Goal: Transaction & Acquisition: Book appointment/travel/reservation

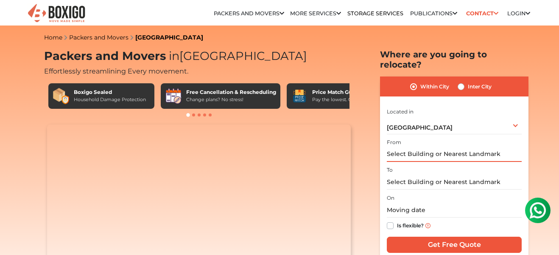
click at [435, 147] on input "text" at bounding box center [454, 154] width 135 height 15
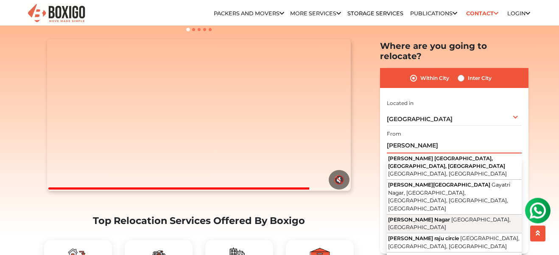
scroll to position [97, 0]
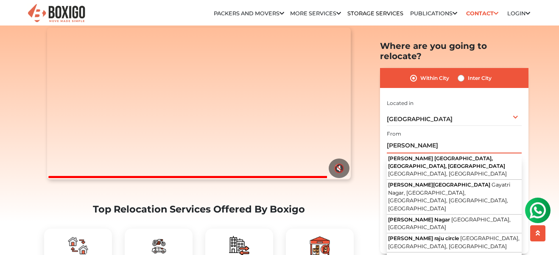
click at [428, 138] on input "[PERSON_NAME]" at bounding box center [454, 145] width 135 height 15
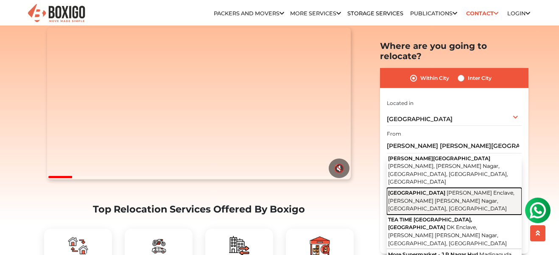
click at [438, 189] on span "[PERSON_NAME] Enclave, [PERSON_NAME] [PERSON_NAME] Nagar, [GEOGRAPHIC_DATA], [G…" at bounding box center [451, 200] width 126 height 22
type input "[GEOGRAPHIC_DATA][PERSON_NAME], [PERSON_NAME] [PERSON_NAME][GEOGRAPHIC_DATA], […"
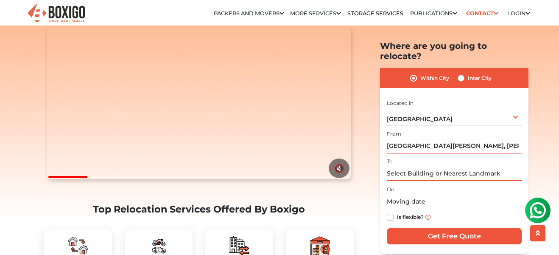
click at [429, 166] on input "text" at bounding box center [454, 173] width 135 height 15
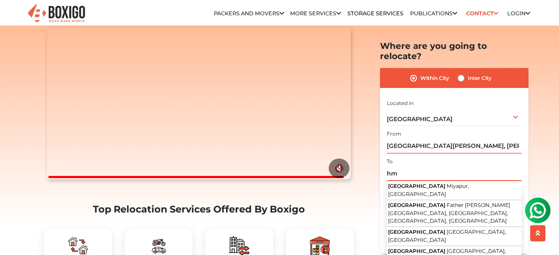
type input "h"
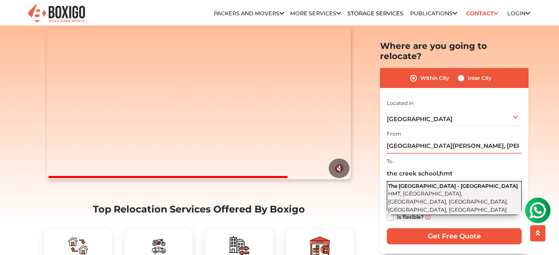
click at [442, 190] on span "HMT, [GEOGRAPHIC_DATA], [GEOGRAPHIC_DATA], [GEOGRAPHIC_DATA], [GEOGRAPHIC_DATA]…" at bounding box center [448, 201] width 120 height 22
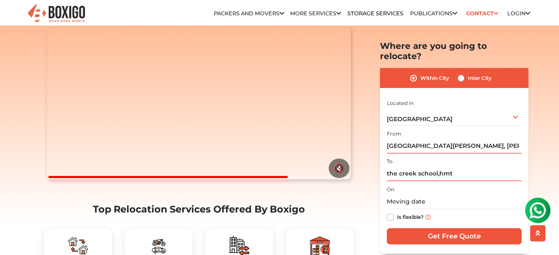
type input "The [GEOGRAPHIC_DATA] - [GEOGRAPHIC_DATA], [GEOGRAPHIC_DATA], [GEOGRAPHIC_DATA]…"
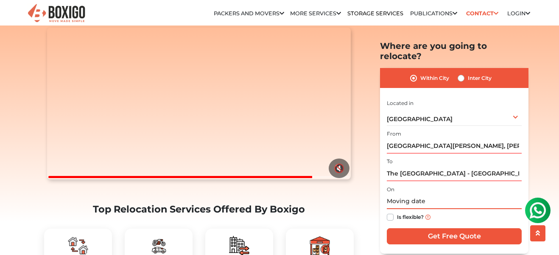
click at [422, 194] on input "text" at bounding box center [454, 201] width 135 height 15
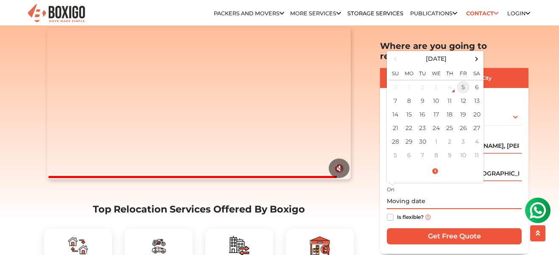
click at [463, 80] on td "5" at bounding box center [464, 87] width 14 height 14
type input "[DATE] 9:53 AM"
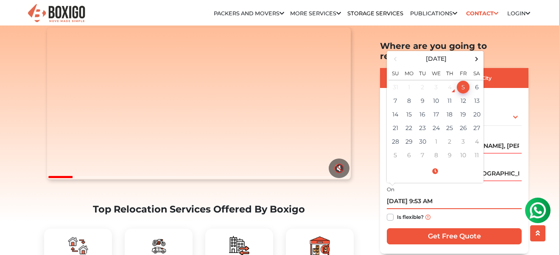
click at [465, 80] on td "5" at bounding box center [464, 87] width 14 height 14
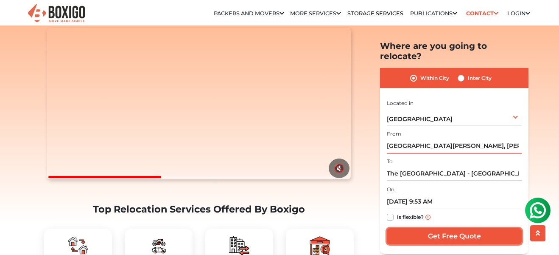
click at [442, 229] on input "Get Free Quote" at bounding box center [454, 236] width 135 height 16
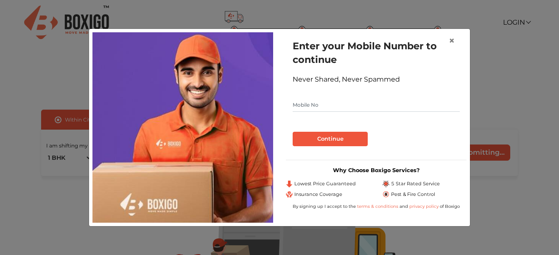
click at [340, 106] on input "text" at bounding box center [376, 105] width 167 height 14
type input "9989286949"
click at [328, 137] on button "Continue" at bounding box center [330, 139] width 75 height 14
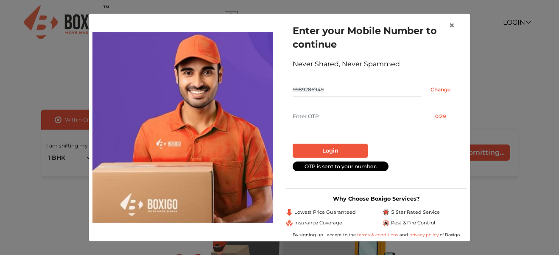
click at [324, 116] on input "text" at bounding box center [357, 116] width 129 height 14
type input "9207"
click at [338, 150] on button "Login" at bounding box center [330, 150] width 75 height 14
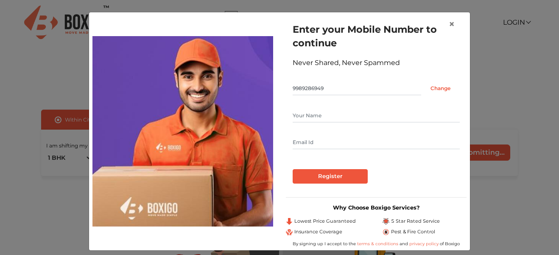
click at [330, 118] on input "text" at bounding box center [376, 116] width 167 height 14
type input "Rajesh"
type input "raaz.rt@gmail.com"
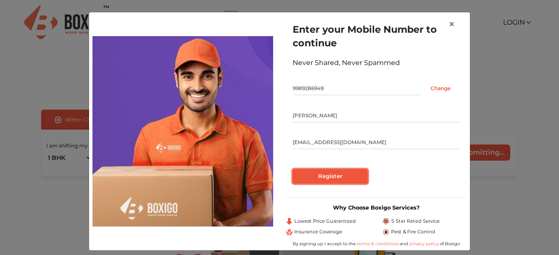
click at [329, 176] on input "Register" at bounding box center [330, 176] width 75 height 14
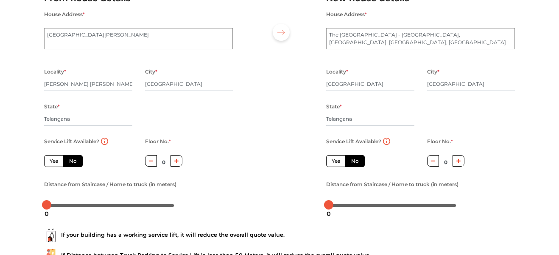
scroll to position [97, 0]
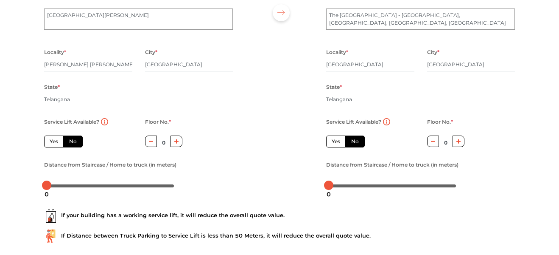
click at [72, 141] on label "No" at bounding box center [73, 141] width 20 height 12
click at [72, 141] on input "No" at bounding box center [72, 140] width 6 height 6
radio input "true"
click at [180, 140] on button "button" at bounding box center [177, 140] width 12 height 11
type input "1"
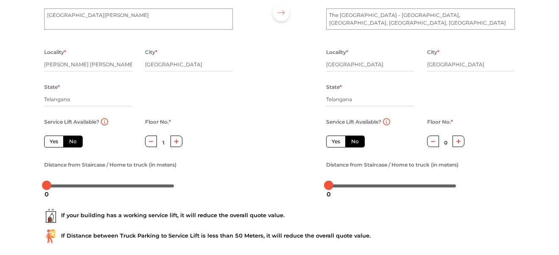
click at [362, 140] on label "No" at bounding box center [355, 141] width 20 height 12
click at [357, 140] on input "No" at bounding box center [354, 140] width 6 height 6
click at [459, 141] on icon "button" at bounding box center [459, 141] width 5 height 5
type input "1"
drag, startPoint x: 44, startPoint y: 186, endPoint x: 204, endPoint y: 177, distance: 159.8
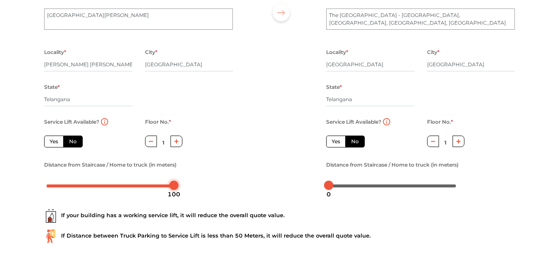
click at [204, 177] on div "Distance from Staircase / Home to truck (in meters)" at bounding box center [138, 175] width 189 height 33
drag, startPoint x: 176, startPoint y: 185, endPoint x: 113, endPoint y: 187, distance: 63.2
click at [113, 158] on body "Plan your move Enter your floor info Add your inventory Your move summary My Mo…" at bounding box center [279, 30] width 559 height 255
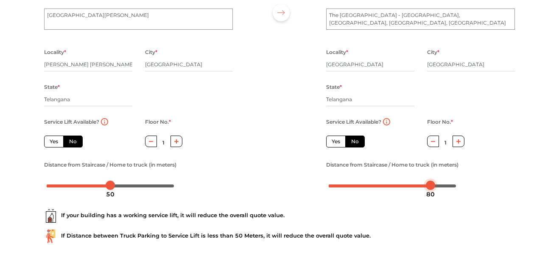
drag, startPoint x: 330, startPoint y: 186, endPoint x: 431, endPoint y: 193, distance: 101.7
click at [431, 158] on body "Plan your move Enter your floor info Add your inventory Your move summary My Mo…" at bounding box center [279, 30] width 559 height 255
click at [510, 197] on div "If your building has a working service lift, it will reduce the overall quote v…" at bounding box center [280, 222] width 484 height 54
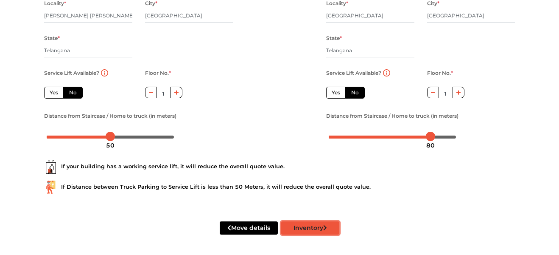
click at [316, 232] on button "Inventory" at bounding box center [310, 227] width 58 height 13
radio input "true"
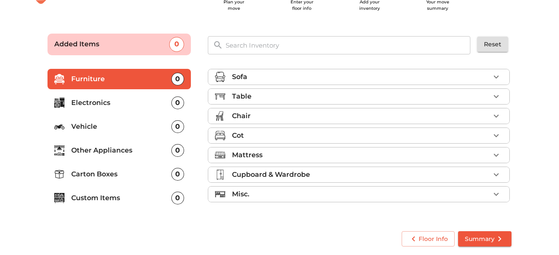
scroll to position [35, 0]
click at [421, 97] on div "Table" at bounding box center [361, 96] width 258 height 10
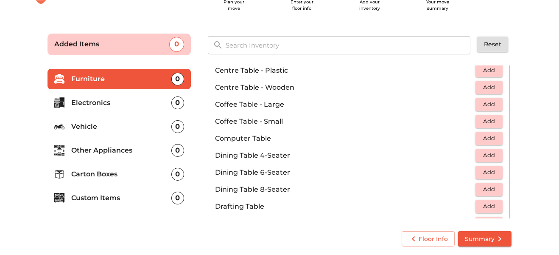
scroll to position [145, 0]
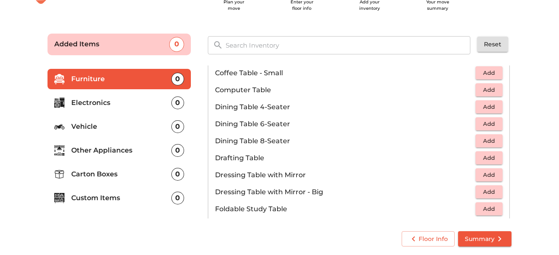
click at [488, 106] on span "Add" at bounding box center [489, 107] width 19 height 10
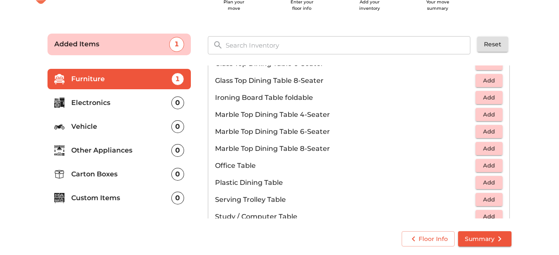
scroll to position [435, 0]
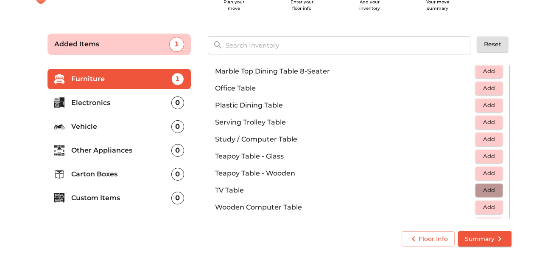
click at [481, 192] on span "Add" at bounding box center [489, 190] width 19 height 10
click at [490, 208] on span "Add" at bounding box center [489, 207] width 19 height 10
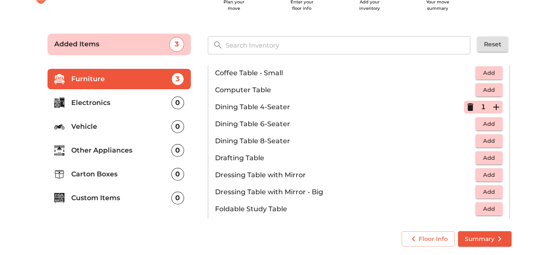
scroll to position [0, 0]
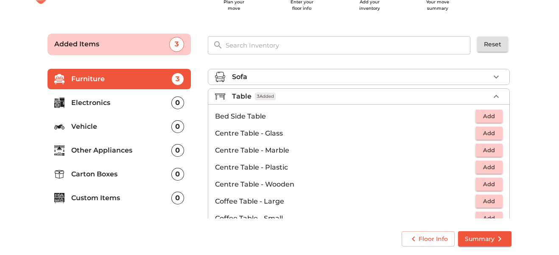
click at [495, 95] on icon "button" at bounding box center [496, 96] width 10 height 10
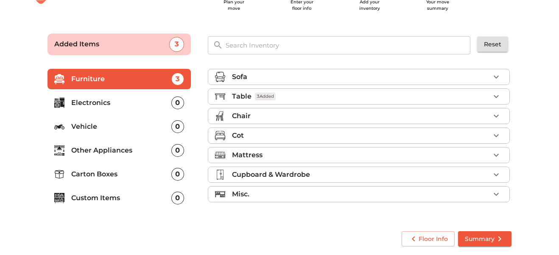
click at [496, 78] on icon "button" at bounding box center [496, 77] width 10 height 10
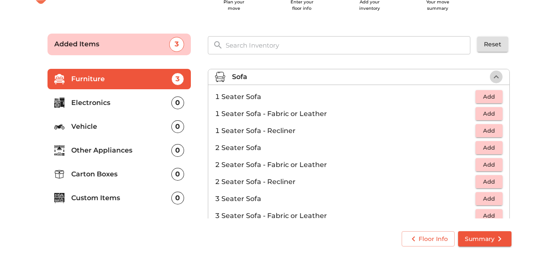
click at [494, 75] on icon "button" at bounding box center [496, 77] width 10 height 10
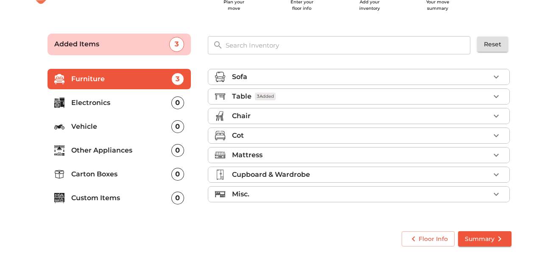
click at [503, 117] on li "Chair" at bounding box center [358, 115] width 301 height 15
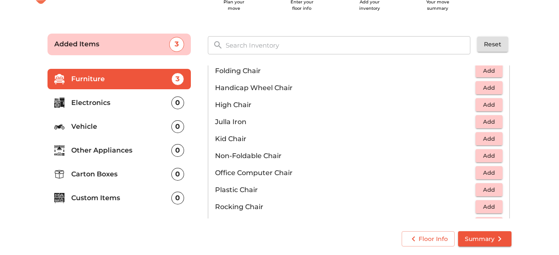
scroll to position [242, 0]
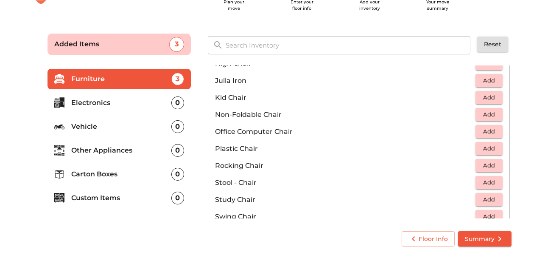
click at [489, 150] on span "Add" at bounding box center [489, 148] width 19 height 10
click at [499, 146] on icon "button" at bounding box center [496, 148] width 10 height 10
click at [473, 150] on icon "button" at bounding box center [470, 148] width 10 height 10
click at [498, 151] on icon "button" at bounding box center [496, 148] width 10 height 10
click at [490, 184] on span "Add" at bounding box center [489, 182] width 19 height 10
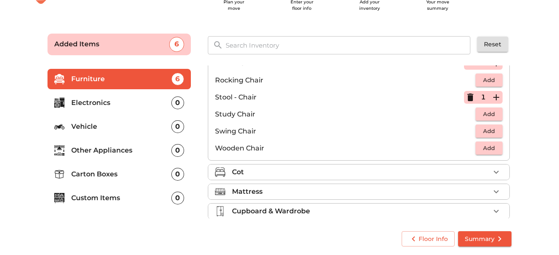
scroll to position [339, 0]
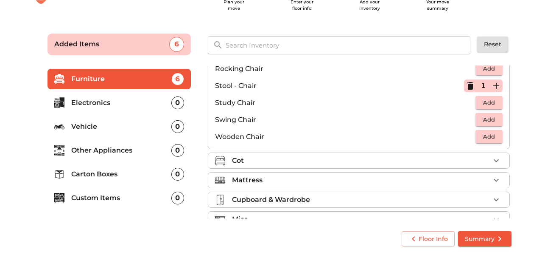
click at [494, 103] on span "Add" at bounding box center [489, 103] width 19 height 10
click at [452, 163] on div "Cot" at bounding box center [361, 160] width 258 height 10
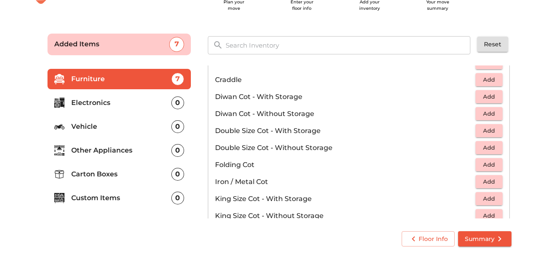
scroll to position [124, 0]
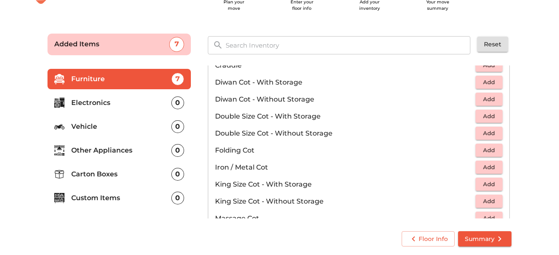
click at [485, 133] on span "Add" at bounding box center [489, 133] width 19 height 10
click at [485, 98] on span "Add" at bounding box center [489, 99] width 19 height 10
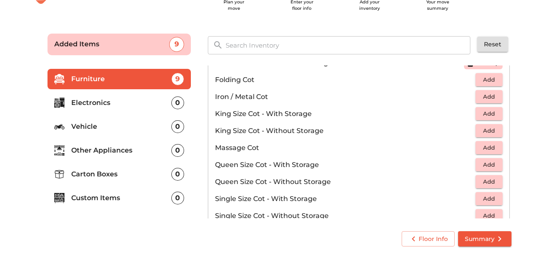
scroll to position [172, 0]
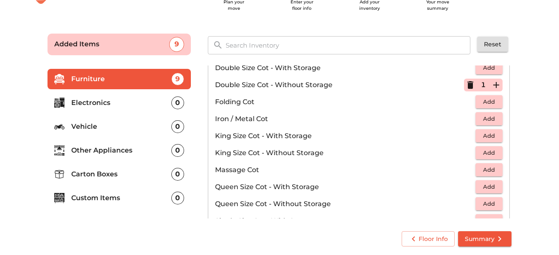
click at [487, 104] on span "Add" at bounding box center [489, 102] width 19 height 10
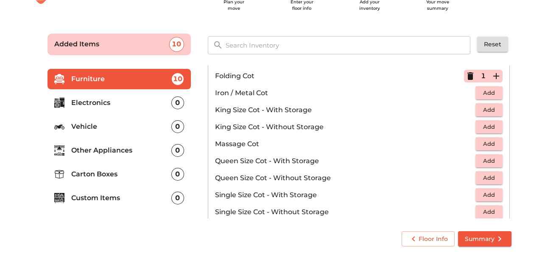
scroll to position [221, 0]
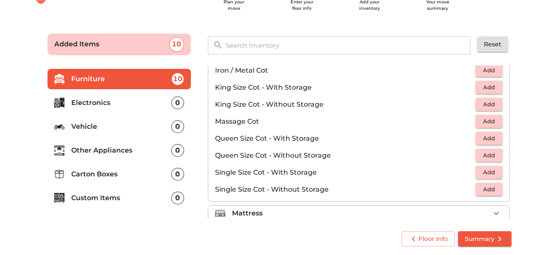
click at [489, 192] on span "Add" at bounding box center [489, 189] width 19 height 10
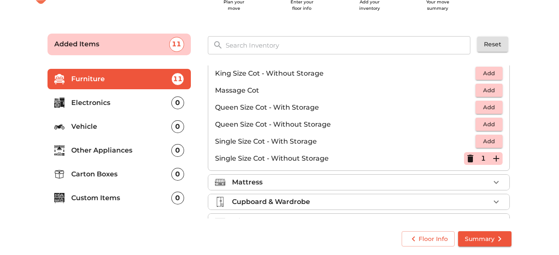
scroll to position [269, 0]
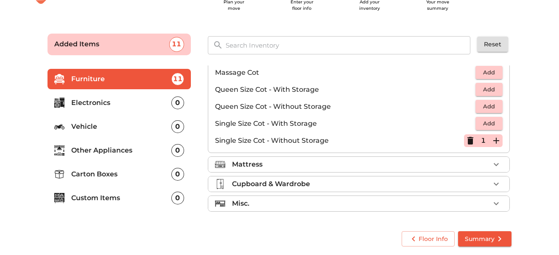
click at [355, 166] on div "Mattress" at bounding box center [361, 164] width 258 height 10
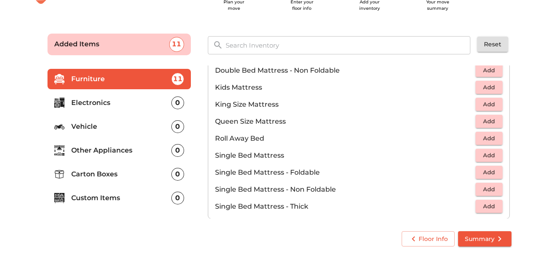
scroll to position [96, 0]
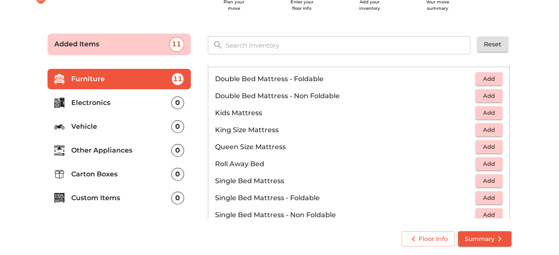
click at [487, 212] on span "Add" at bounding box center [489, 215] width 19 height 10
click at [494, 213] on icon "button" at bounding box center [496, 215] width 10 height 10
click at [495, 213] on icon "button" at bounding box center [496, 215] width 10 height 10
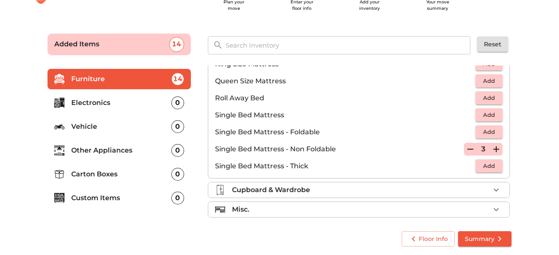
scroll to position [168, 0]
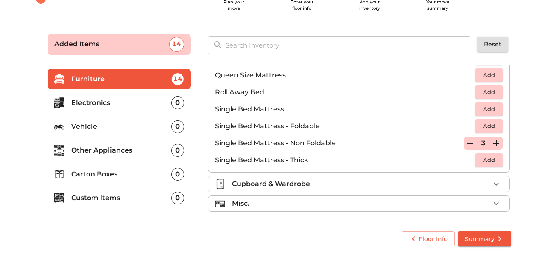
click at [468, 146] on icon "button" at bounding box center [470, 143] width 10 height 10
click at [491, 131] on span "Add" at bounding box center [489, 126] width 19 height 10
click at [375, 186] on div "Cupboard & Wardrobe" at bounding box center [361, 184] width 258 height 10
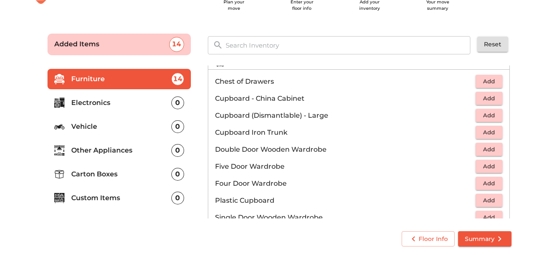
scroll to position [210, 0]
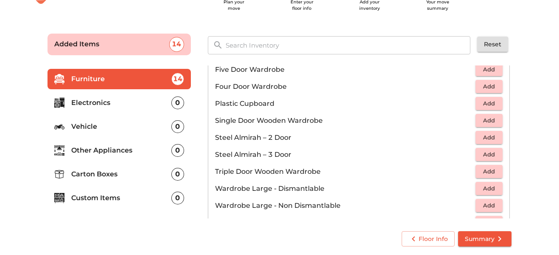
click at [489, 138] on span "Add" at bounding box center [489, 137] width 19 height 10
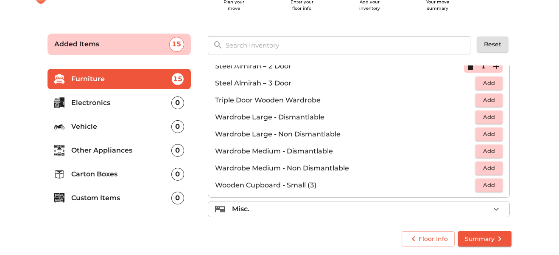
scroll to position [286, 0]
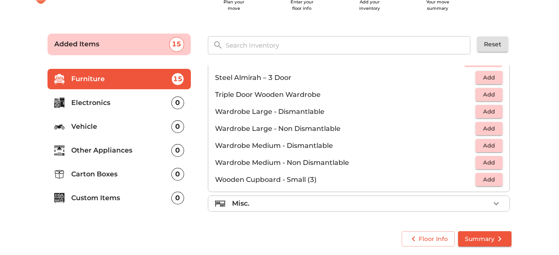
click at [376, 205] on div "Misc." at bounding box center [361, 203] width 258 height 10
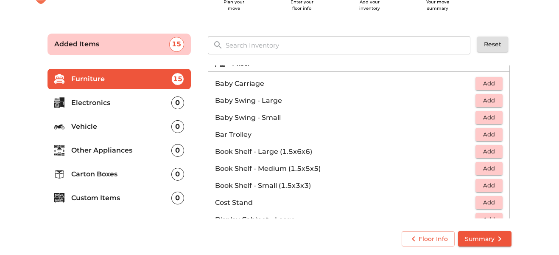
scroll to position [130, 0]
click at [492, 189] on span "Add" at bounding box center [489, 185] width 19 height 10
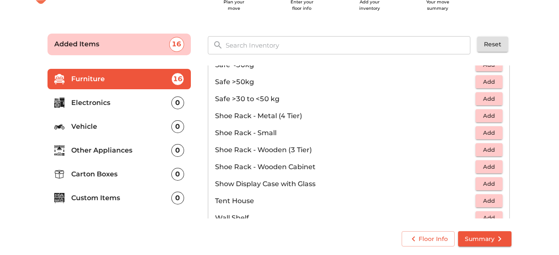
scroll to position [456, 0]
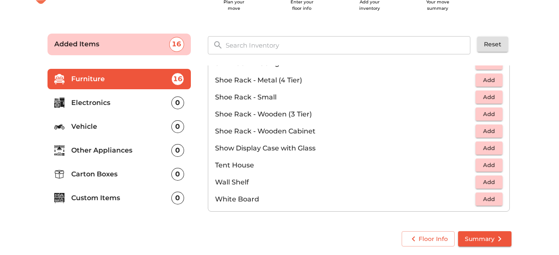
click at [121, 108] on li "Electronics 0" at bounding box center [119, 102] width 143 height 20
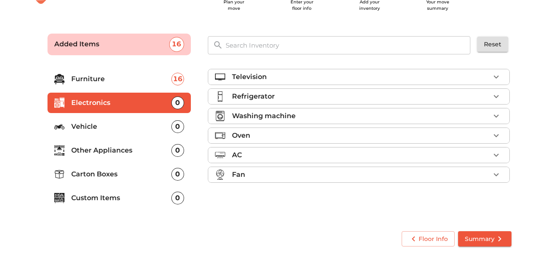
click at [348, 97] on div "Refrigerator" at bounding box center [361, 96] width 258 height 10
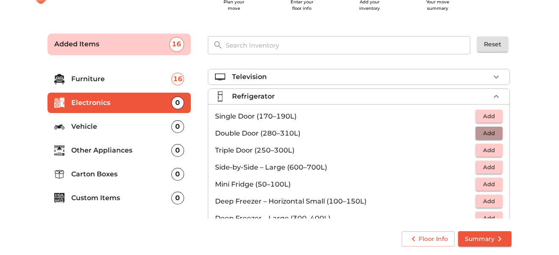
click at [487, 132] on span "Add" at bounding box center [489, 133] width 19 height 10
click at [469, 74] on div "Television" at bounding box center [361, 77] width 258 height 10
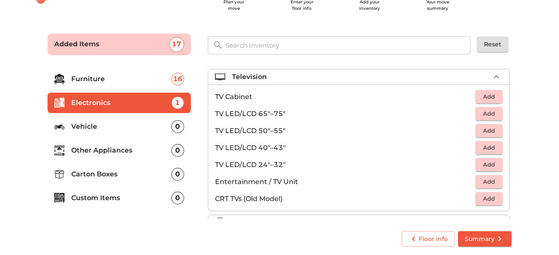
click at [491, 164] on span "Add" at bounding box center [489, 165] width 19 height 10
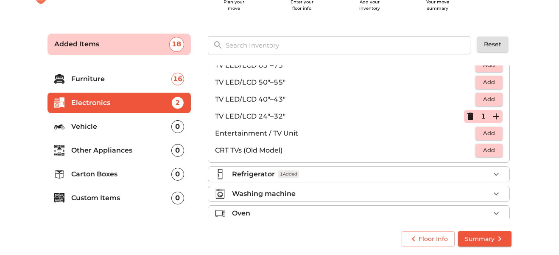
scroll to position [97, 0]
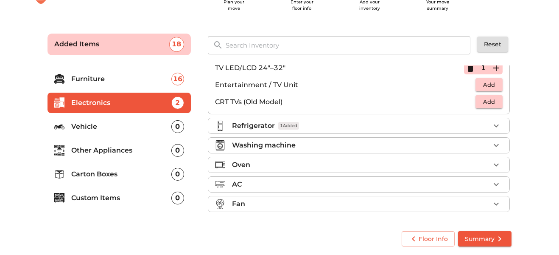
click at [390, 140] on div "Washing machine" at bounding box center [361, 145] width 258 height 10
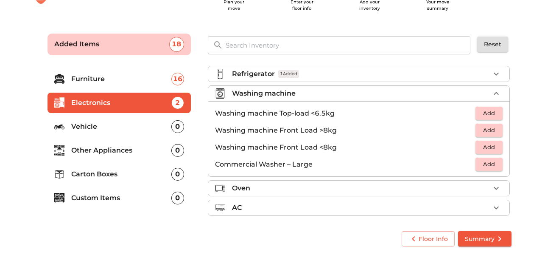
scroll to position [21, 0]
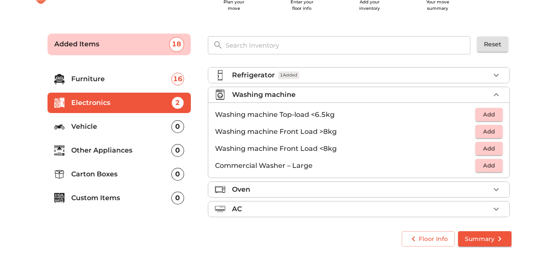
click at [488, 116] on span "Add" at bounding box center [489, 114] width 19 height 10
click at [490, 96] on button "button" at bounding box center [496, 94] width 13 height 13
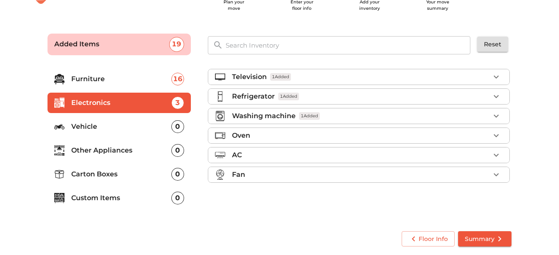
scroll to position [0, 0]
click at [457, 140] on li "Oven" at bounding box center [358, 135] width 301 height 15
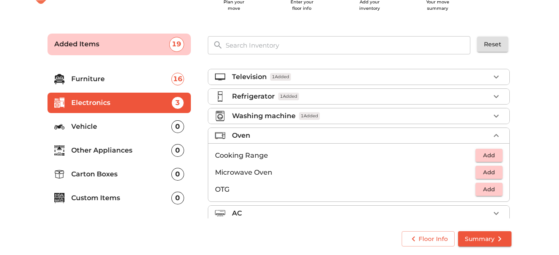
click at [457, 140] on li "Oven" at bounding box center [358, 135] width 301 height 15
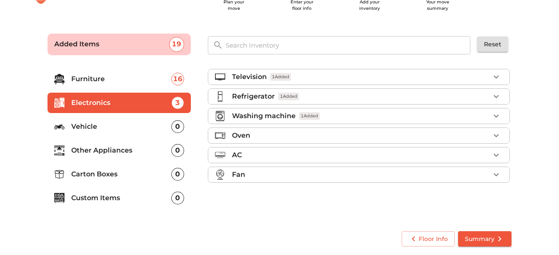
click at [460, 160] on div "AC" at bounding box center [361, 155] width 258 height 10
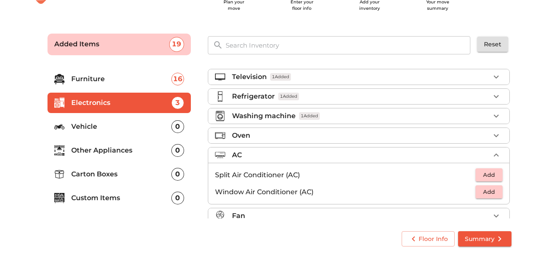
click at [487, 177] on span "Add" at bounding box center [489, 175] width 19 height 10
click at [499, 156] on icon "button" at bounding box center [496, 154] width 5 height 3
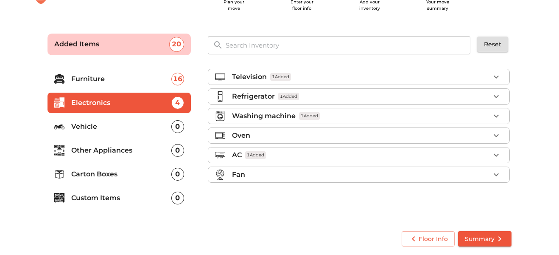
click at [498, 177] on icon "button" at bounding box center [496, 174] width 10 height 10
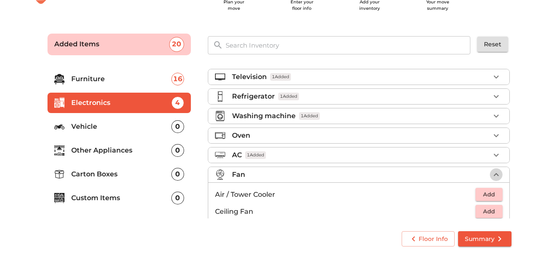
click at [494, 177] on icon "button" at bounding box center [496, 174] width 10 height 10
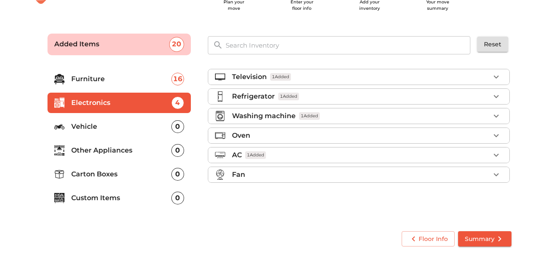
click at [129, 131] on p "Vehicle" at bounding box center [121, 126] width 100 height 10
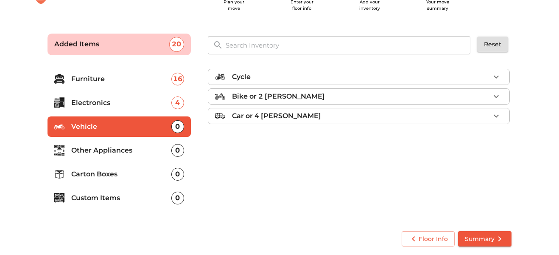
click at [131, 152] on p "Other Appliances" at bounding box center [121, 150] width 100 height 10
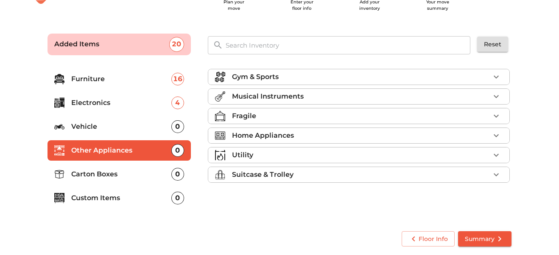
click at [279, 133] on p "Home Appliances" at bounding box center [263, 135] width 62 height 10
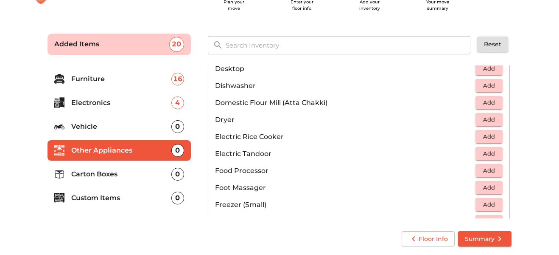
scroll to position [242, 0]
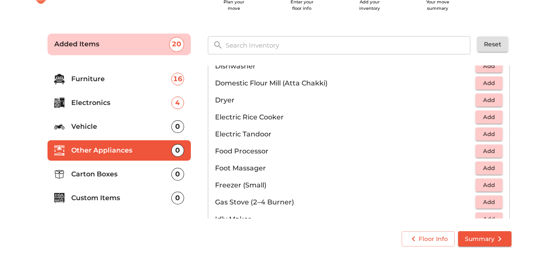
click at [120, 174] on p "Carton Boxes" at bounding box center [121, 174] width 100 height 10
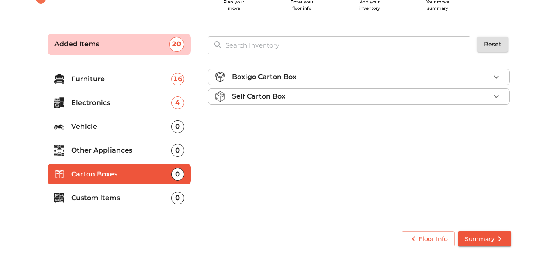
click at [495, 96] on icon "button" at bounding box center [496, 96] width 5 height 3
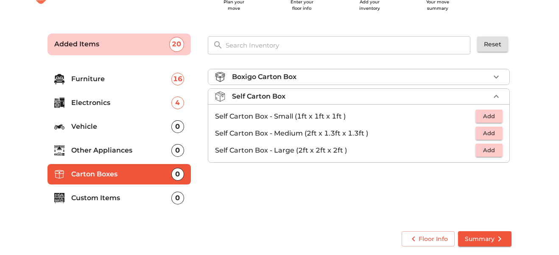
click at [493, 136] on span "Add" at bounding box center [489, 133] width 19 height 10
click at [496, 135] on icon "button" at bounding box center [496, 133] width 6 height 6
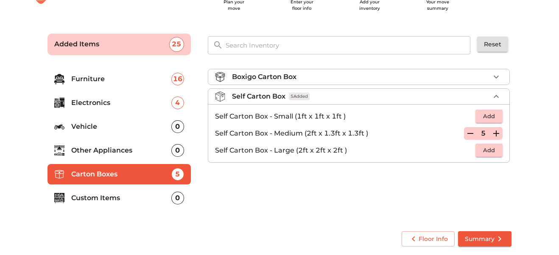
click at [496, 135] on icon "button" at bounding box center [496, 133] width 6 height 6
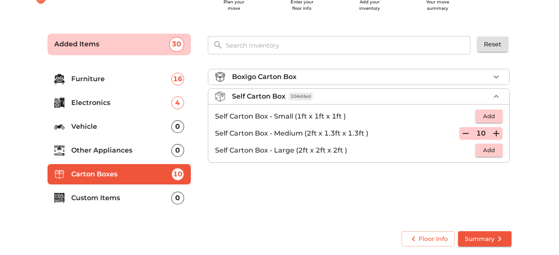
click at [494, 118] on span "Add" at bounding box center [489, 116] width 19 height 10
click at [494, 118] on icon "button" at bounding box center [496, 116] width 10 height 10
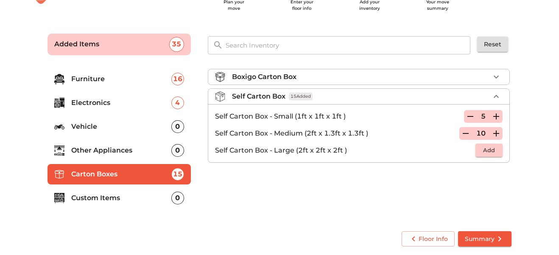
click at [177, 195] on div "0" at bounding box center [177, 197] width 13 height 13
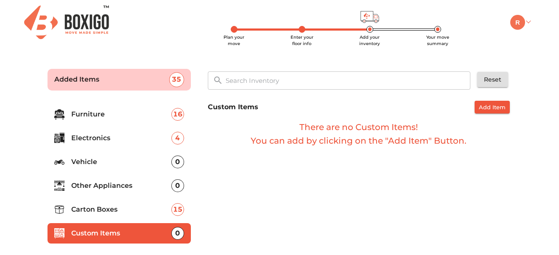
click at [525, 19] on img at bounding box center [517, 22] width 15 height 15
click at [544, 51] on link "My Profile" at bounding box center [542, 50] width 68 height 16
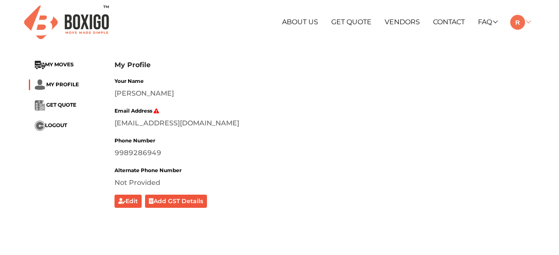
click at [529, 23] on link at bounding box center [520, 22] width 20 height 8
click at [381, 103] on div "Your Name Rajesh Email Address raaz.rt@gmail.com Phone Number 9989286949 Altern…" at bounding box center [323, 142] width 416 height 132
click at [69, 84] on span "MY PROFILE" at bounding box center [62, 84] width 33 height 6
click at [55, 123] on span "LOGOUT" at bounding box center [56, 125] width 22 height 6
